Goal: Information Seeking & Learning: Learn about a topic

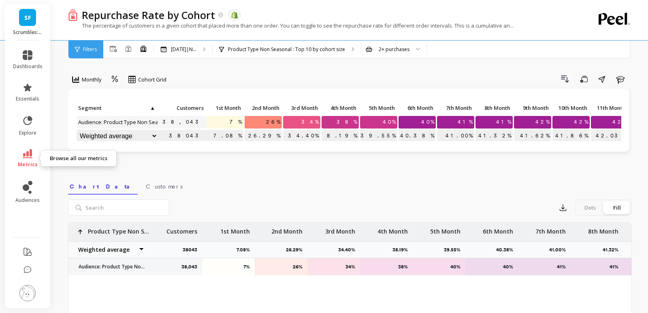
click at [25, 163] on span "metrics" at bounding box center [28, 164] width 20 height 6
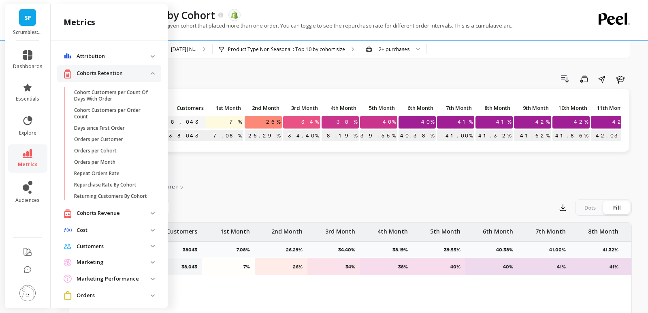
click at [112, 71] on p "Cohorts Retention" at bounding box center [114, 73] width 74 height 8
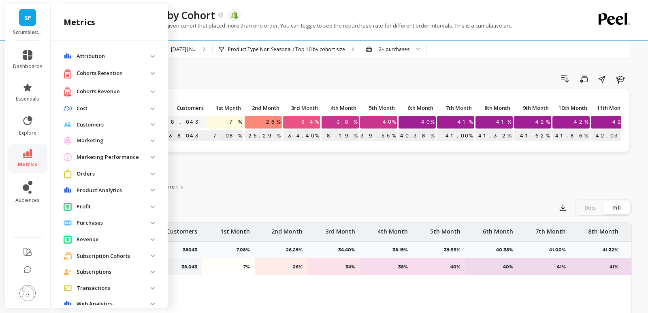
click at [106, 191] on p "Product Analytics" at bounding box center [114, 190] width 74 height 8
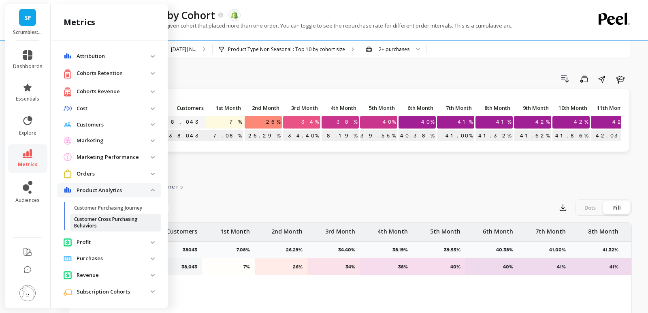
click at [105, 219] on p "Customer Cross Purchasing Behaviors" at bounding box center [112, 222] width 77 height 13
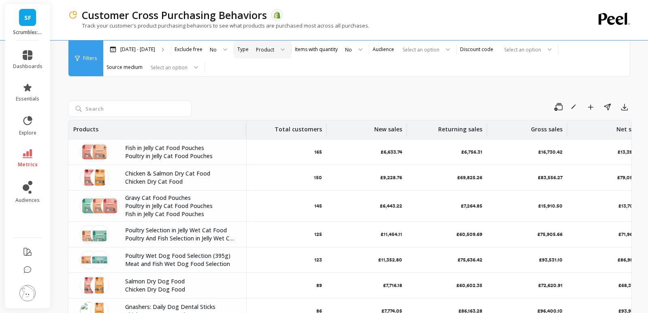
click at [249, 57] on div "Product" at bounding box center [270, 50] width 43 height 18
click at [327, 97] on div "Save Rename Add to Dashboard Share Export Products Total customers New sales Re…" at bounding box center [350, 214] width 564 height 342
click at [334, 47] on label "Items with quantity" at bounding box center [316, 49] width 43 height 6
click at [261, 85] on div "Save Rename Add to Dashboard Share Export Products Total customers New sales Re…" at bounding box center [350, 214] width 564 height 342
click at [223, 48] on icon at bounding box center [225, 49] width 4 height 3
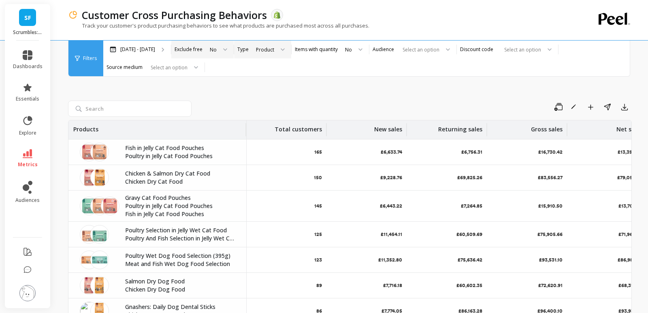
click at [271, 73] on div "Mar 17 - Sep 17 Exclude free No Type Product Items with quantity No Audience Se…" at bounding box center [369, 59] width 533 height 36
click at [357, 51] on div at bounding box center [358, 50] width 10 height 18
click at [425, 51] on div at bounding box center [419, 50] width 40 height 8
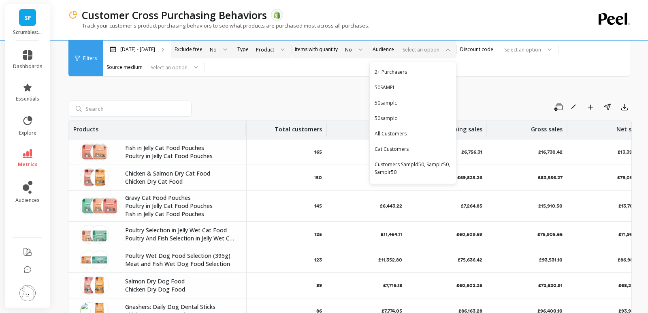
click at [304, 89] on div "Save Rename Add to Dashboard Share Export Products Total customers New sales Re…" at bounding box center [350, 214] width 564 height 342
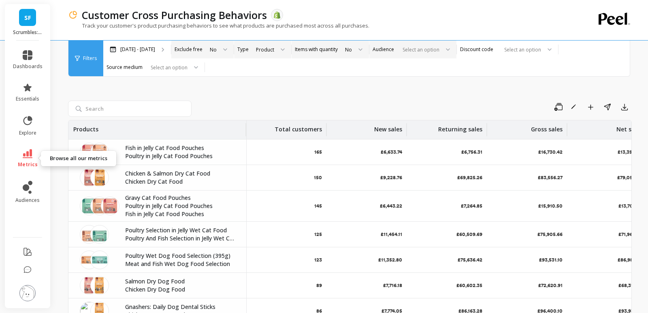
click at [23, 166] on span "metrics" at bounding box center [28, 164] width 20 height 6
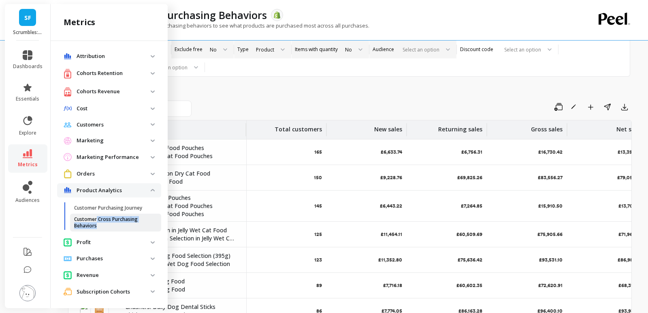
drag, startPoint x: 102, startPoint y: 223, endPoint x: 97, endPoint y: 218, distance: 7.4
click at [97, 218] on p "Customer Cross Purchasing Behaviors" at bounding box center [112, 222] width 77 height 13
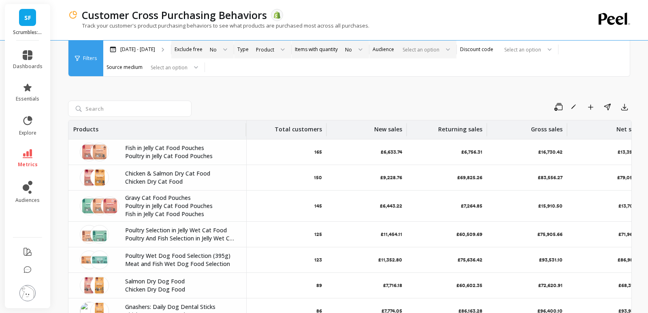
click at [33, 156] on link "metrics" at bounding box center [28, 158] width 30 height 19
click at [225, 84] on div "Save Rename Add to Dashboard Share Export Products Total customers New sales Re…" at bounding box center [350, 214] width 564 height 342
click at [93, 62] on div "Filters" at bounding box center [85, 59] width 35 height 36
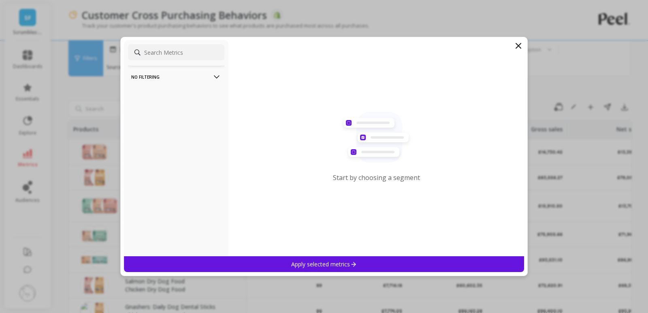
click at [523, 43] on div "Start by choosing a segment" at bounding box center [376, 148] width 296 height 216
click at [521, 44] on icon at bounding box center [518, 45] width 5 height 5
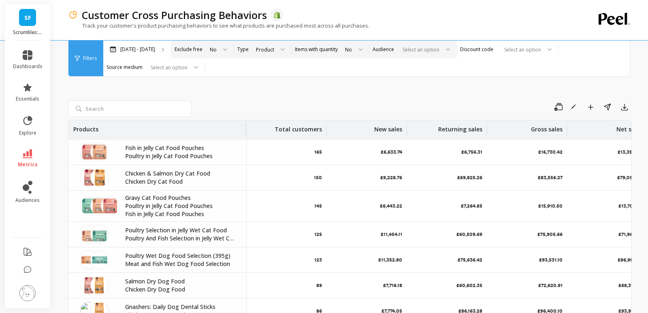
click at [521, 44] on div "Select an option" at bounding box center [507, 50] width 101 height 18
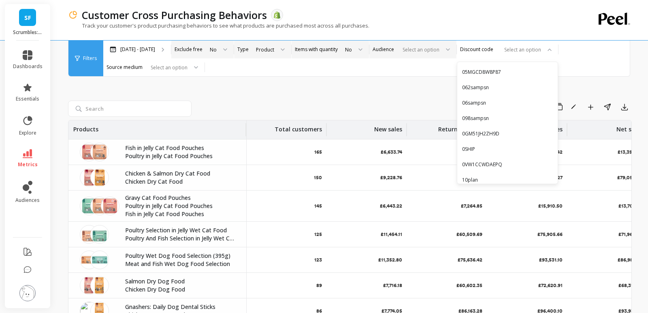
click at [425, 51] on div at bounding box center [419, 50] width 40 height 8
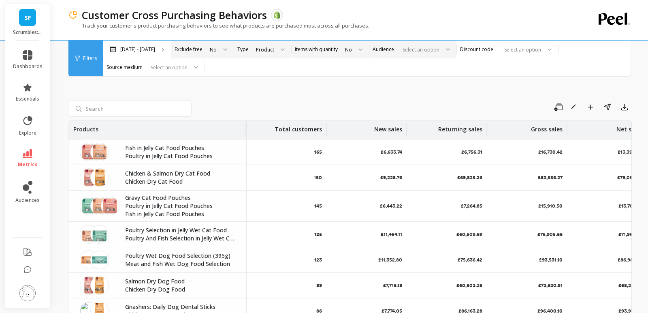
click at [345, 49] on div "No" at bounding box center [348, 50] width 7 height 8
click at [279, 50] on div at bounding box center [280, 50] width 10 height 18
click at [223, 49] on icon at bounding box center [225, 49] width 4 height 3
click at [155, 51] on div "[DATE] - [DATE]" at bounding box center [137, 50] width 68 height 18
click at [132, 68] on div "Select an option" at bounding box center [149, 67] width 79 height 9
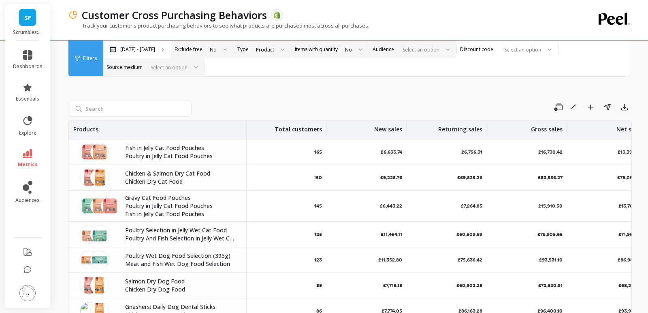
click at [250, 80] on div "Save Rename Add to Dashboard Share Export Products Total customers New sales Re…" at bounding box center [350, 214] width 564 height 342
click at [22, 161] on span "metrics" at bounding box center [28, 164] width 20 height 6
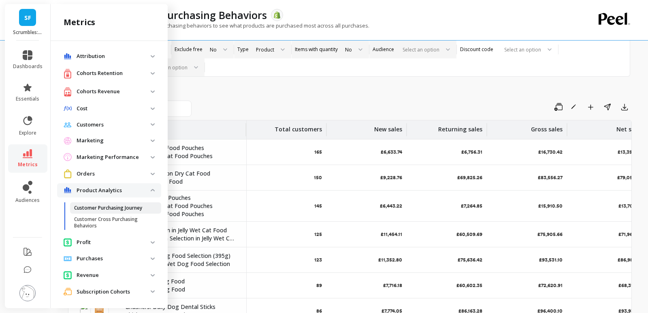
click at [90, 206] on p "Customer Purchasing Journey" at bounding box center [108, 208] width 68 height 6
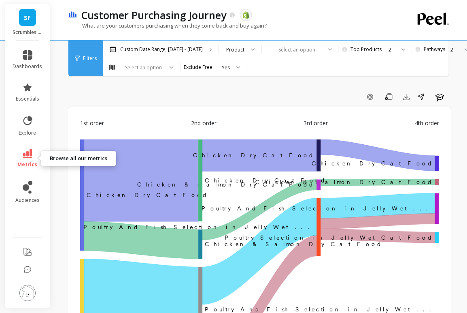
click at [29, 164] on span "metrics" at bounding box center [28, 164] width 20 height 6
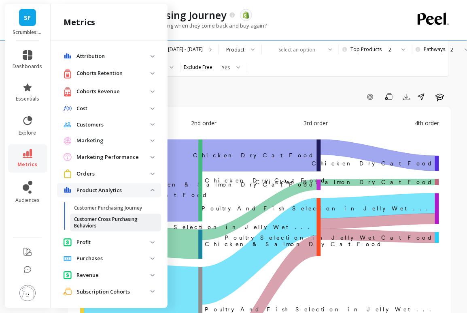
click at [97, 218] on p "Customer Cross Purchasing Behaviors" at bounding box center [112, 222] width 77 height 13
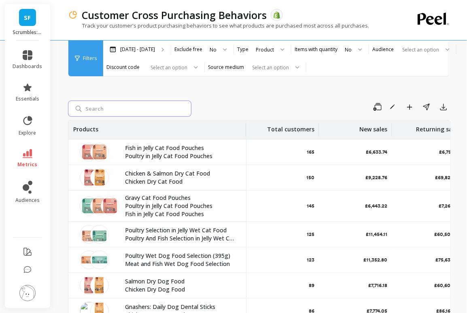
click at [138, 110] on input "search" at bounding box center [130, 108] width 124 height 16
type input "pouch"
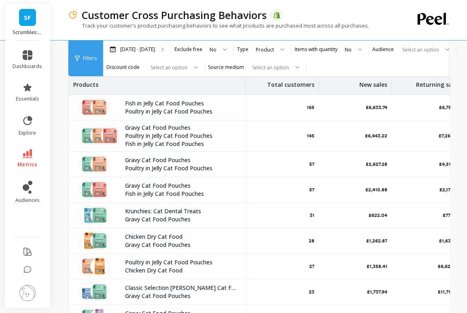
scroll to position [0, 0]
